Goal: Task Accomplishment & Management: Use online tool/utility

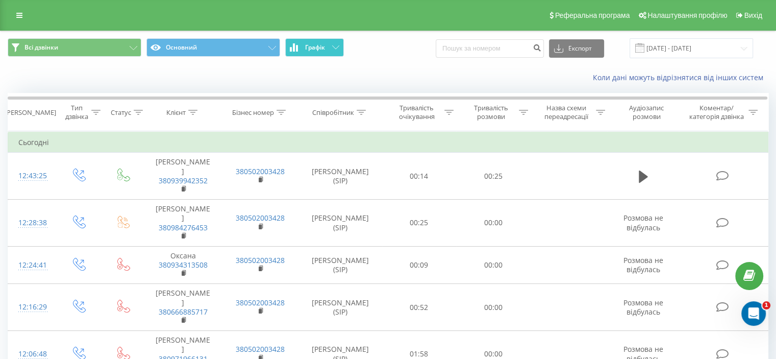
click at [342, 47] on button "Графік" at bounding box center [314, 47] width 59 height 18
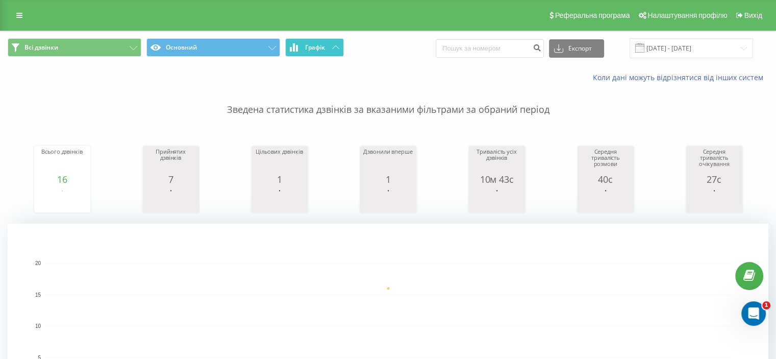
click at [342, 47] on button "Графік" at bounding box center [314, 47] width 59 height 18
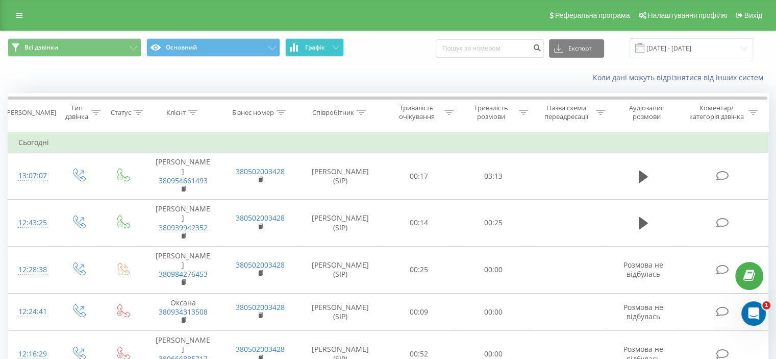
click at [337, 51] on button "Графік" at bounding box center [314, 47] width 59 height 18
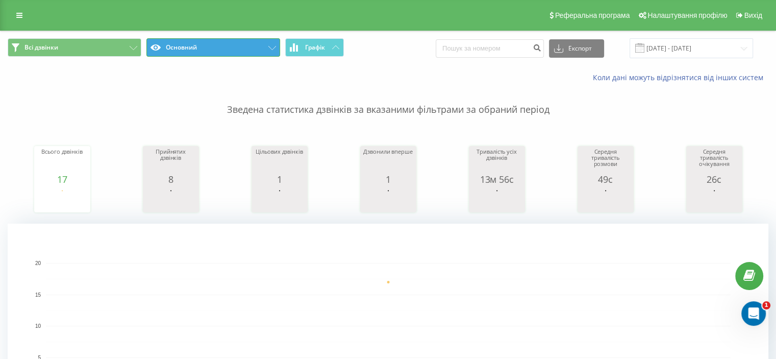
click at [276, 46] on button "Основний" at bounding box center [213, 47] width 134 height 18
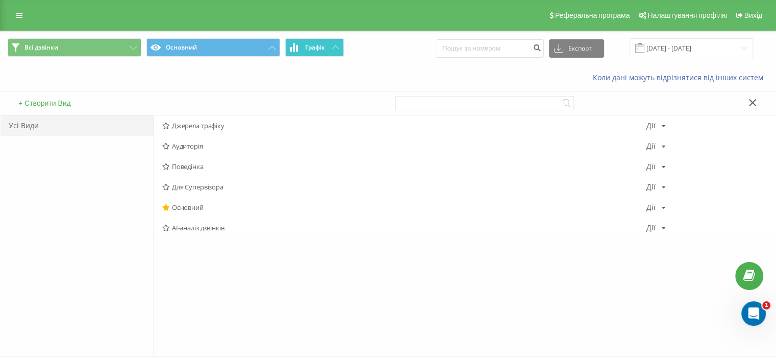
click at [340, 43] on button "Графік" at bounding box center [314, 47] width 59 height 18
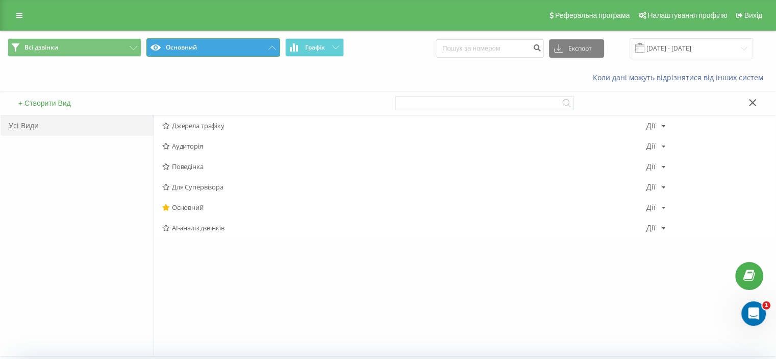
click at [267, 45] on button "Основний" at bounding box center [213, 47] width 134 height 18
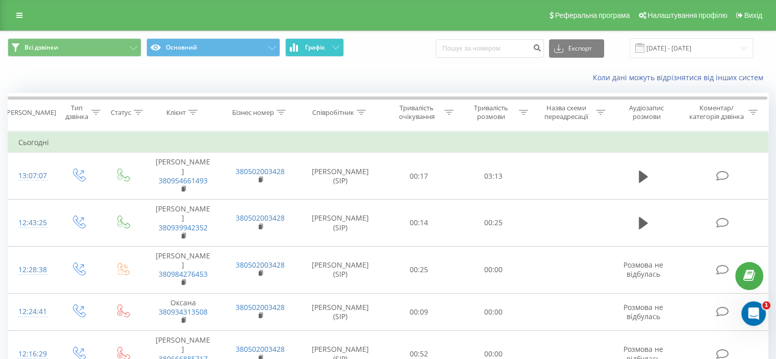
click at [333, 47] on icon at bounding box center [335, 47] width 7 height 4
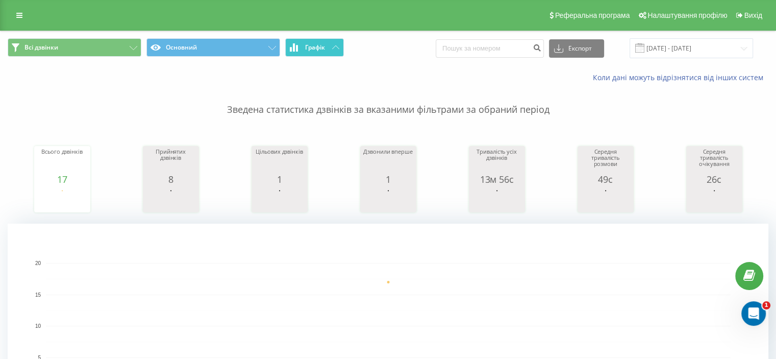
click at [333, 47] on icon at bounding box center [335, 47] width 7 height 4
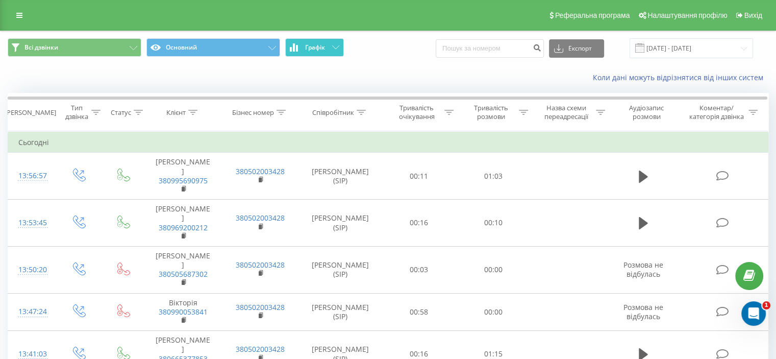
click at [335, 44] on button "Графік" at bounding box center [314, 47] width 59 height 18
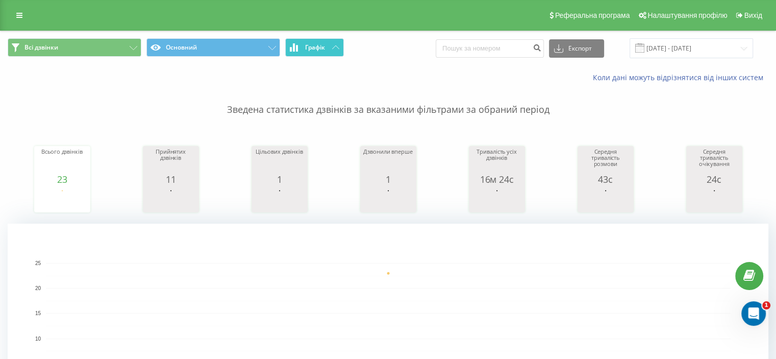
click at [335, 44] on button "Графік" at bounding box center [314, 47] width 59 height 18
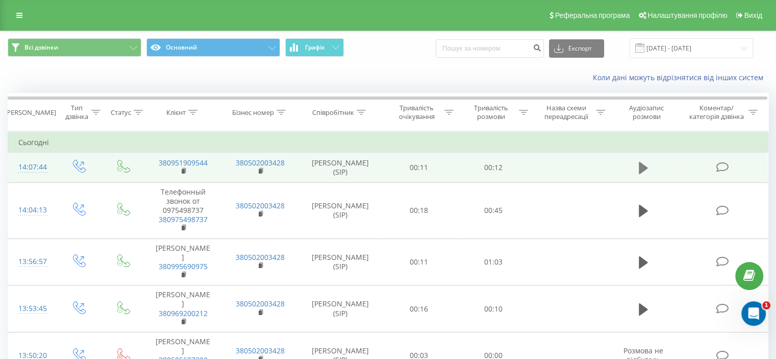
click at [642, 168] on icon at bounding box center [643, 168] width 9 height 12
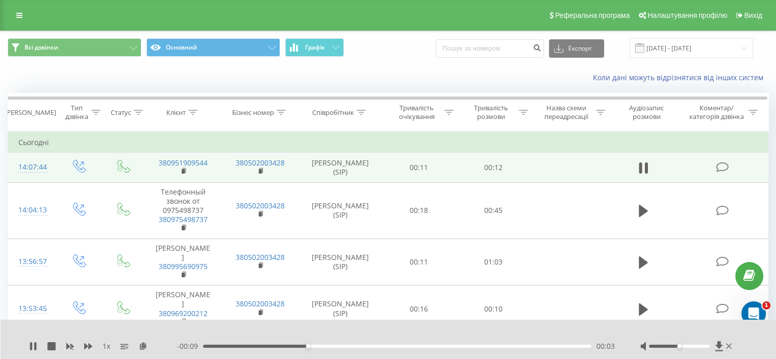
click at [642, 168] on icon at bounding box center [643, 168] width 9 height 14
